Goal: Information Seeking & Learning: Learn about a topic

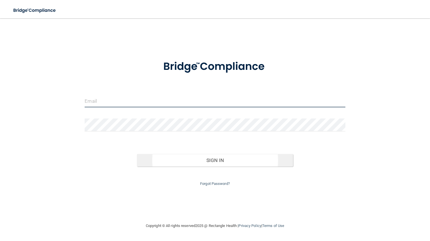
type input "[EMAIL_ADDRESS][DOMAIN_NAME]"
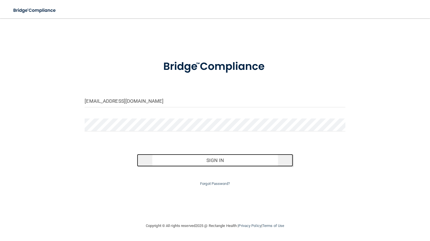
click at [214, 161] on button "Sign In" at bounding box center [215, 160] width 157 height 13
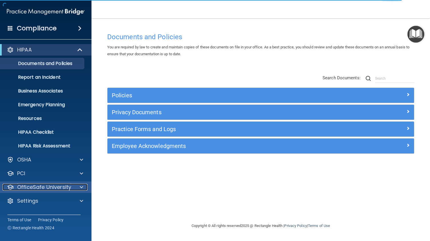
click at [74, 186] on div at bounding box center [81, 187] width 14 height 7
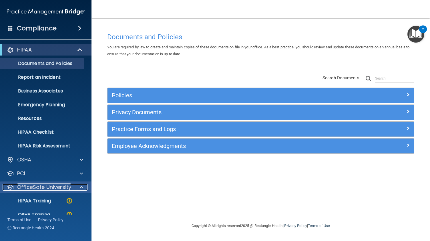
scroll to position [38, 0]
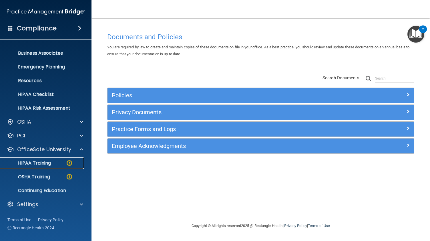
click at [40, 164] on p "HIPAA Training" at bounding box center [27, 163] width 47 height 6
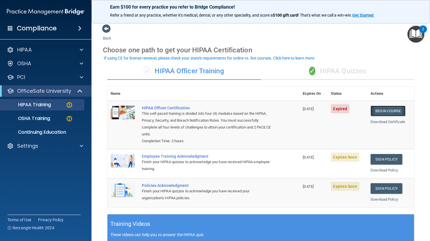
click at [378, 112] on link "Begin Course" at bounding box center [388, 111] width 35 height 11
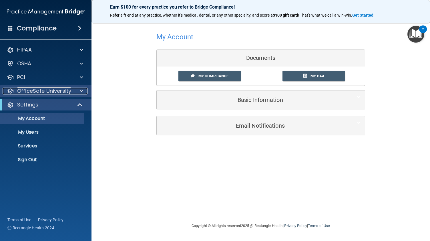
click at [42, 92] on p "OfficeSafe University" at bounding box center [44, 91] width 54 height 7
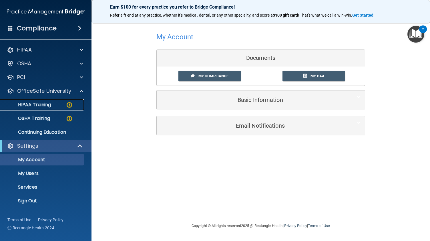
click at [45, 105] on p "HIPAA Training" at bounding box center [27, 105] width 47 height 6
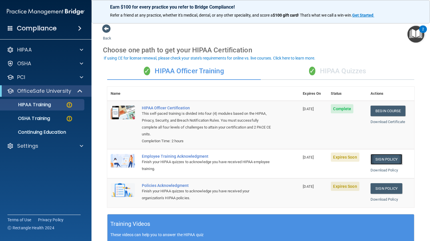
click at [389, 159] on link "Sign Policy" at bounding box center [387, 159] width 32 height 11
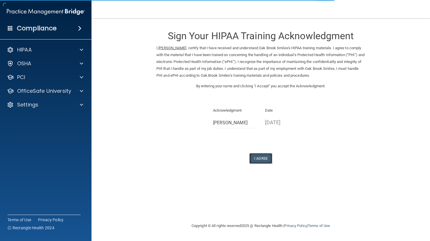
click at [257, 157] on button "I Agree" at bounding box center [261, 158] width 23 height 11
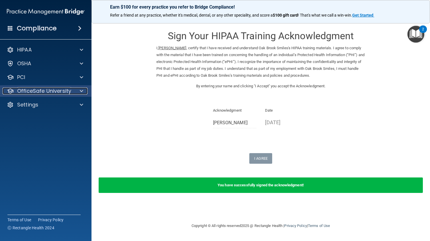
click at [63, 90] on p "OfficeSafe University" at bounding box center [44, 91] width 54 height 7
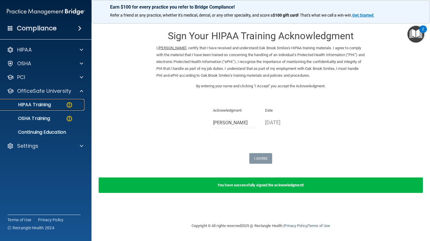
click at [52, 106] on div "HIPAA Training" at bounding box center [43, 105] width 78 height 6
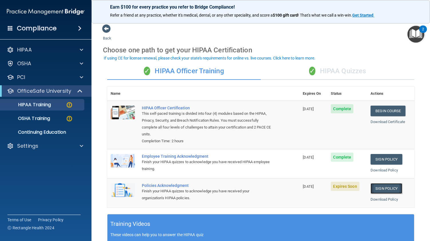
click at [378, 188] on link "Sign Policy" at bounding box center [387, 188] width 32 height 11
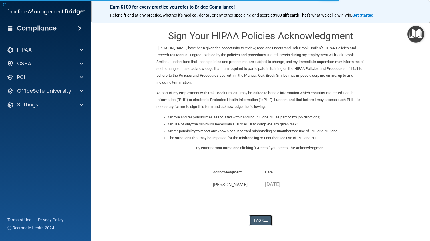
click at [254, 220] on button "I Agree" at bounding box center [261, 220] width 23 height 11
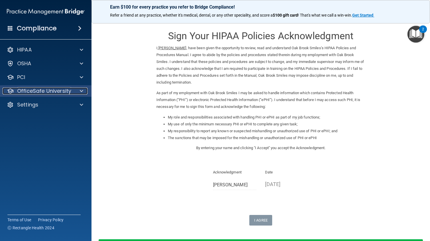
click at [54, 93] on p "OfficeSafe University" at bounding box center [44, 91] width 54 height 7
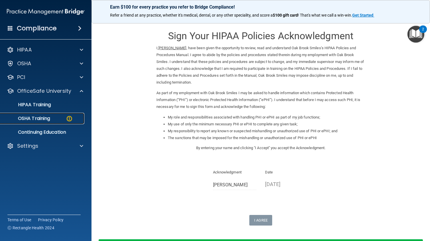
click at [48, 117] on p "OSHA Training" at bounding box center [27, 119] width 46 height 6
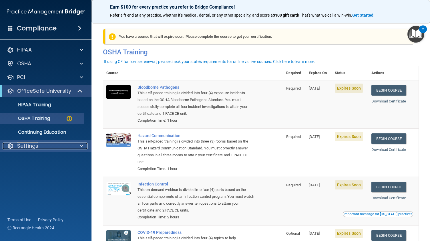
click at [46, 147] on div "Settings" at bounding box center [38, 146] width 71 height 7
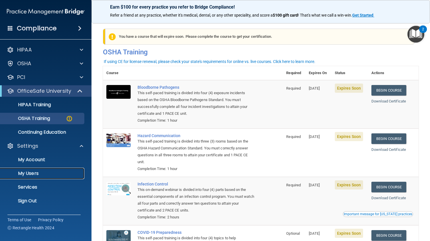
click at [36, 171] on p "My Users" at bounding box center [43, 174] width 78 height 6
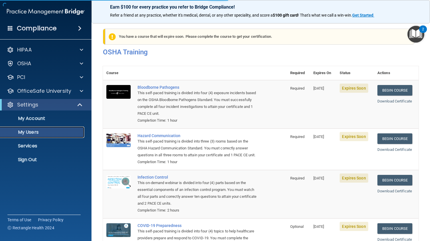
select select "20"
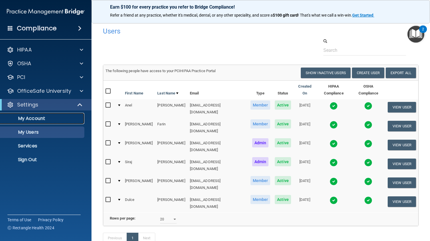
click at [46, 120] on p "My Account" at bounding box center [43, 119] width 78 height 6
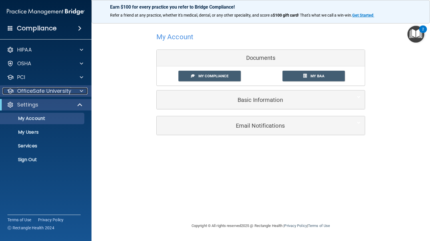
click at [73, 88] on div "OfficeSafe University" at bounding box center [38, 91] width 71 height 7
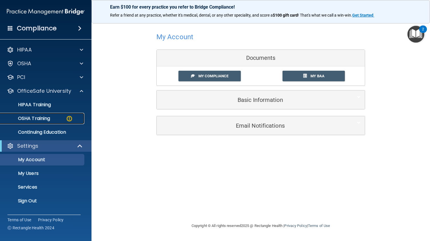
click at [45, 116] on p "OSHA Training" at bounding box center [27, 119] width 46 height 6
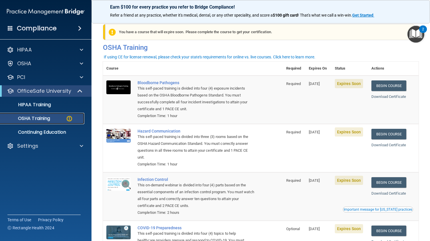
scroll to position [2, 0]
